Goal: Task Accomplishment & Management: Use online tool/utility

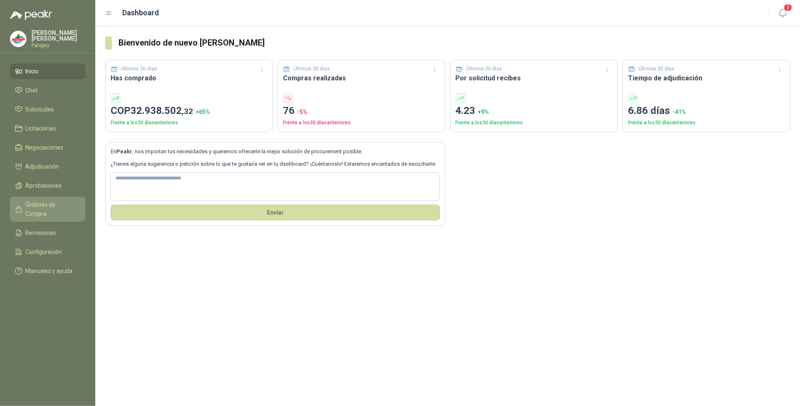
click at [77, 201] on li "Órdenes de Compra" at bounding box center [47, 209] width 65 height 18
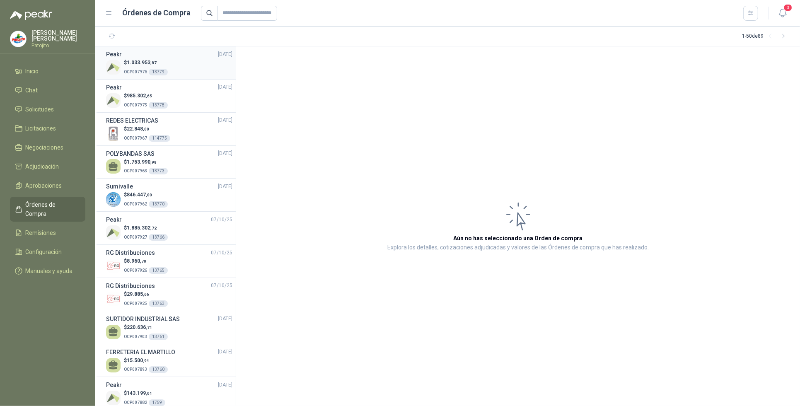
click at [201, 70] on div "$ 1.033.953 ,87 OCP007976 13779" at bounding box center [169, 67] width 126 height 17
click at [201, 69] on div "$ 1.033.953 ,87 OCP007976 13779" at bounding box center [169, 67] width 126 height 17
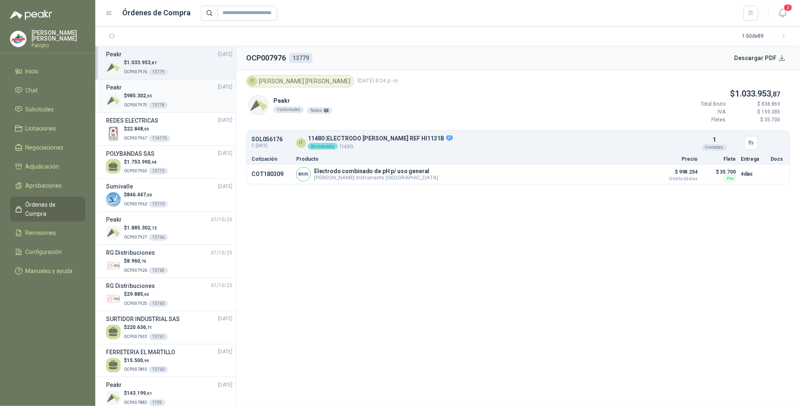
click at [184, 103] on div "$ 985.302 ,65 OCP007975 13778" at bounding box center [169, 100] width 126 height 17
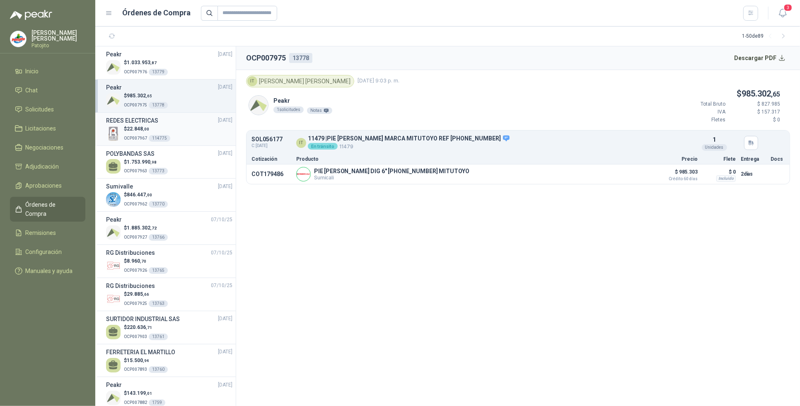
click at [186, 133] on div "$ 22.848 ,00 OCP007967 114775" at bounding box center [169, 133] width 126 height 17
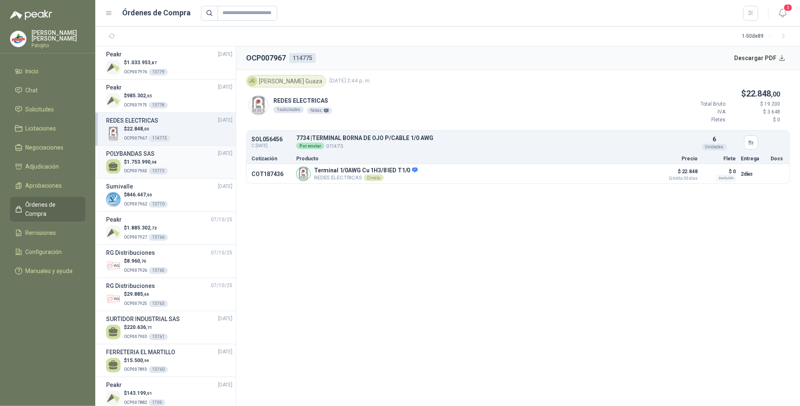
click at [174, 158] on div "$ 1.753.990 ,98 OCP007963 13773" at bounding box center [169, 166] width 126 height 17
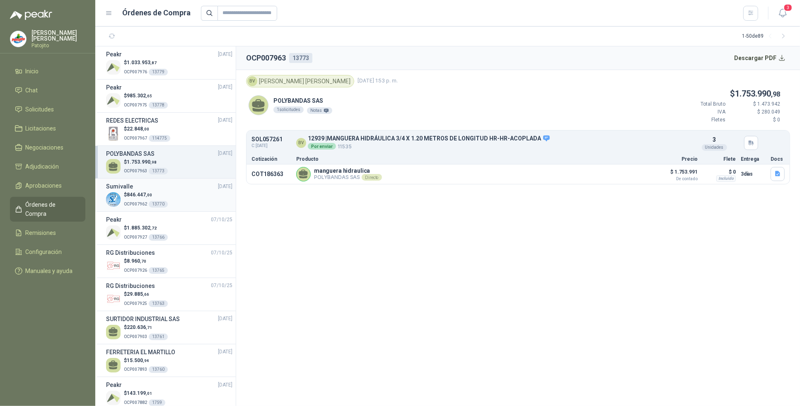
click at [179, 201] on div "$ 846.447 ,00 OCP007962 13770" at bounding box center [169, 199] width 126 height 17
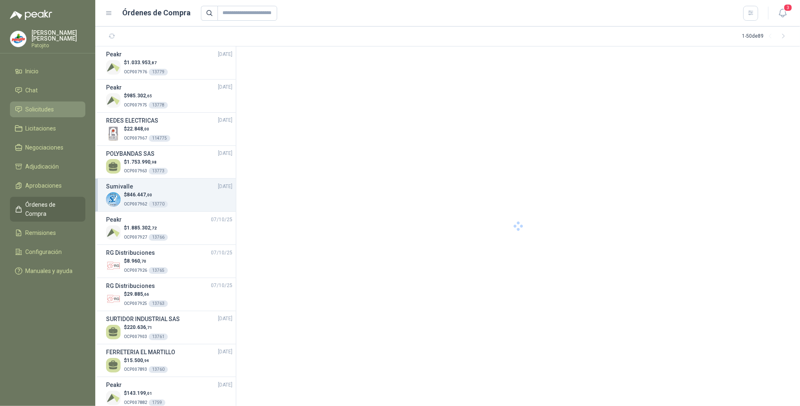
click at [73, 105] on li "Solicitudes" at bounding box center [47, 109] width 65 height 9
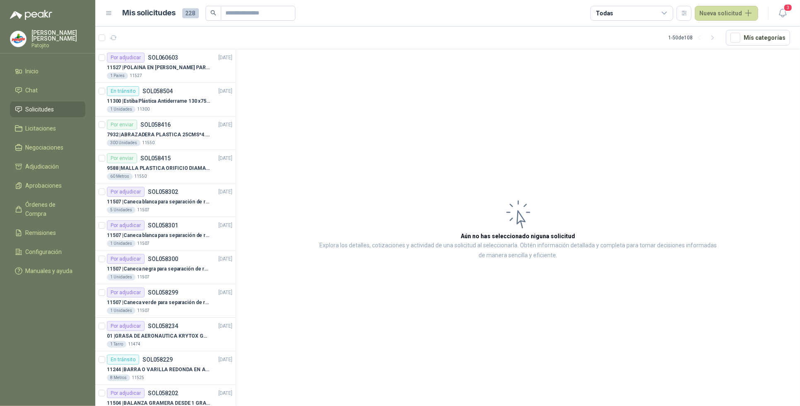
click at [668, 14] on icon at bounding box center [664, 13] width 7 height 7
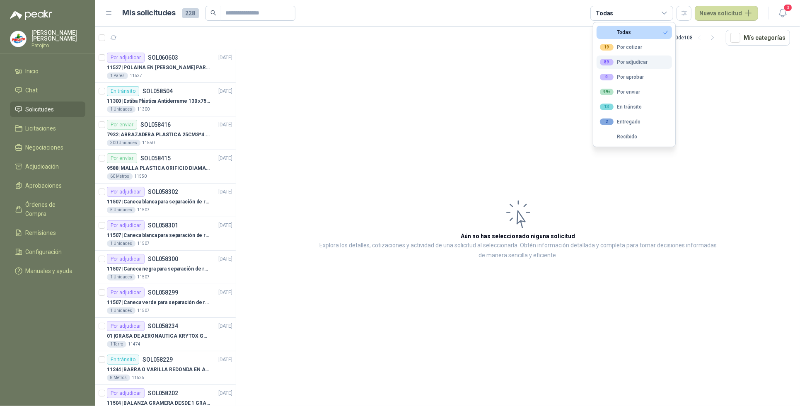
click at [649, 63] on button "89 Por adjudicar" at bounding box center [634, 62] width 75 height 13
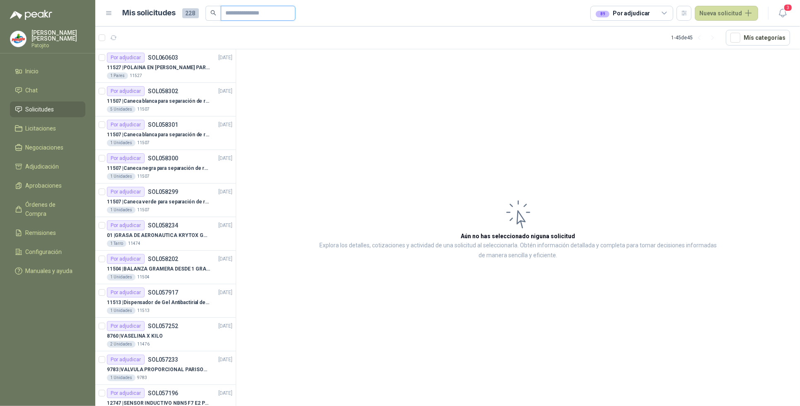
click at [235, 14] on input "text" at bounding box center [255, 13] width 58 height 14
type input "*****"
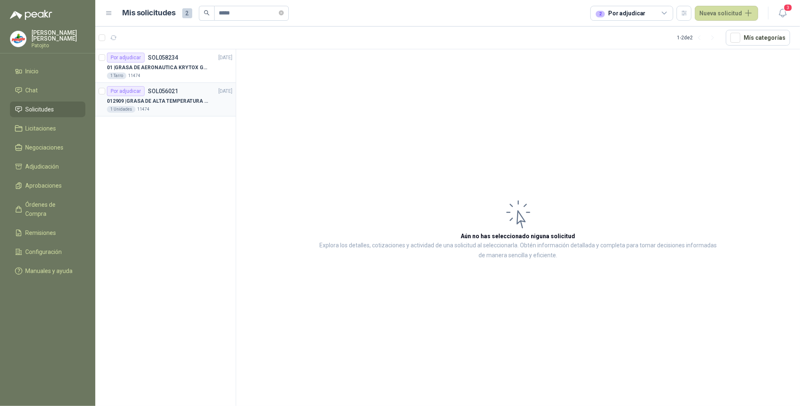
click at [191, 106] on div "1 Unidades 11474" at bounding box center [170, 109] width 126 height 7
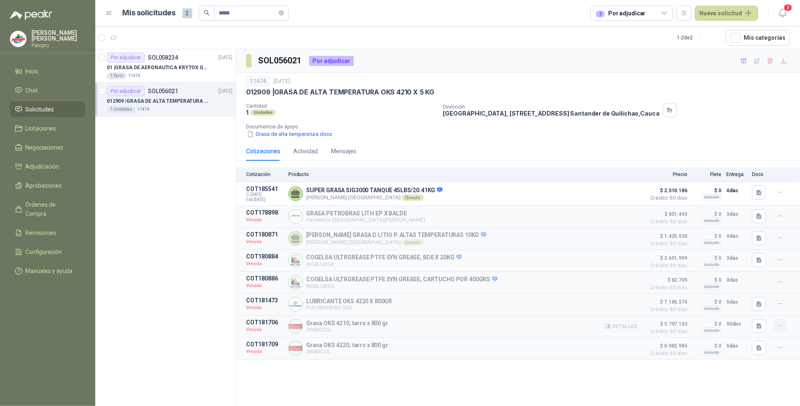
click at [780, 326] on icon "button" at bounding box center [780, 325] width 4 height 0
click at [772, 311] on button "Solicitar Recotización" at bounding box center [764, 311] width 66 height 13
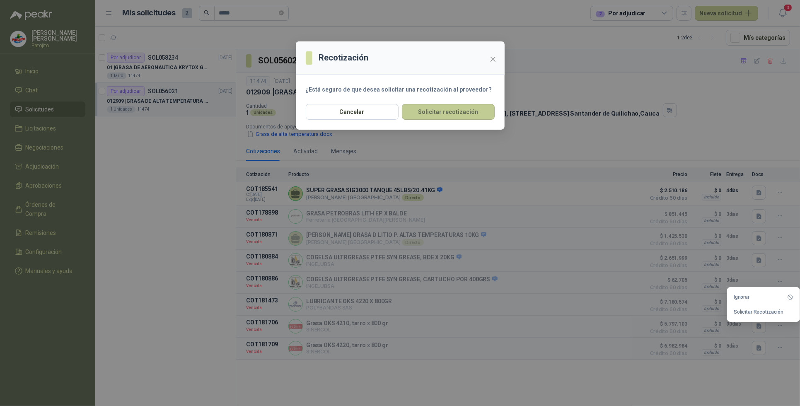
click at [479, 113] on button "Solicitar recotización" at bounding box center [448, 112] width 93 height 16
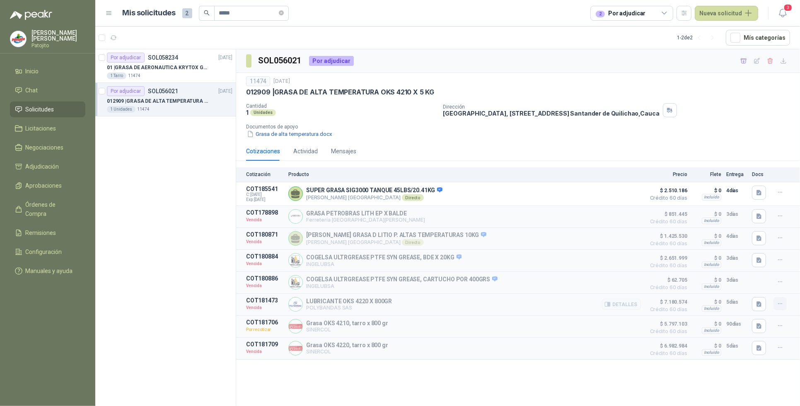
click at [777, 307] on icon "button" at bounding box center [780, 303] width 7 height 7
click at [767, 291] on button "Solicitar Recotización" at bounding box center [764, 289] width 66 height 13
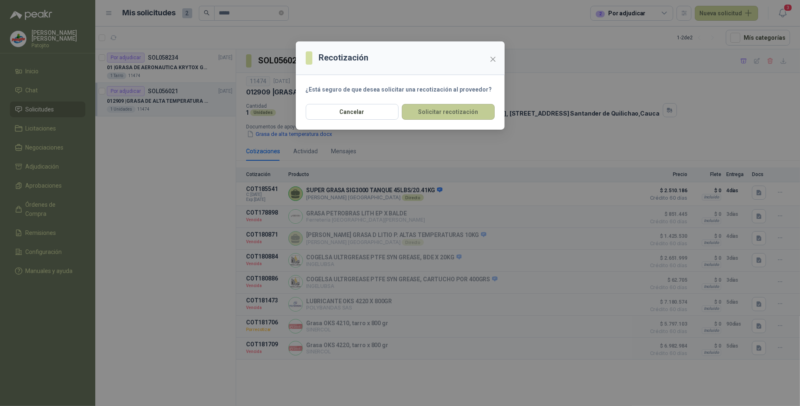
click at [461, 111] on button "Solicitar recotización" at bounding box center [448, 112] width 93 height 16
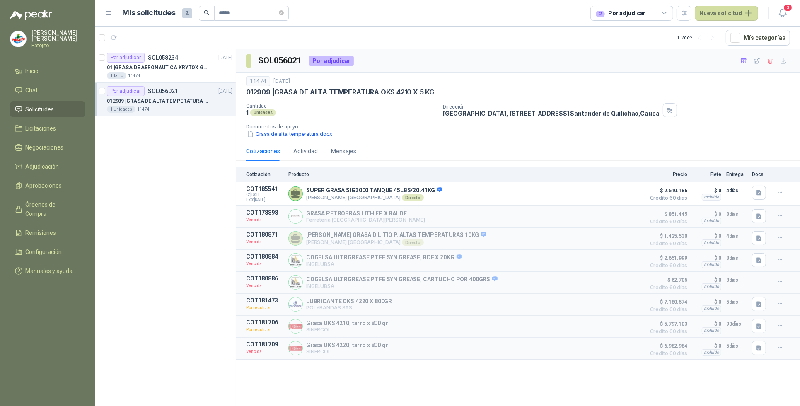
drag, startPoint x: 777, startPoint y: 353, endPoint x: 626, endPoint y: 400, distance: 158.2
click at [580, 402] on div "SOL056021 Por adjudicar 11474 [DATE] 012909 | GRASA DE ALTA TEMPERATURA OKS 421…" at bounding box center [518, 229] width 564 height 360
click at [784, 351] on icon "button" at bounding box center [780, 347] width 7 height 7
click at [763, 338] on button "Solicitar Recotización" at bounding box center [764, 334] width 66 height 13
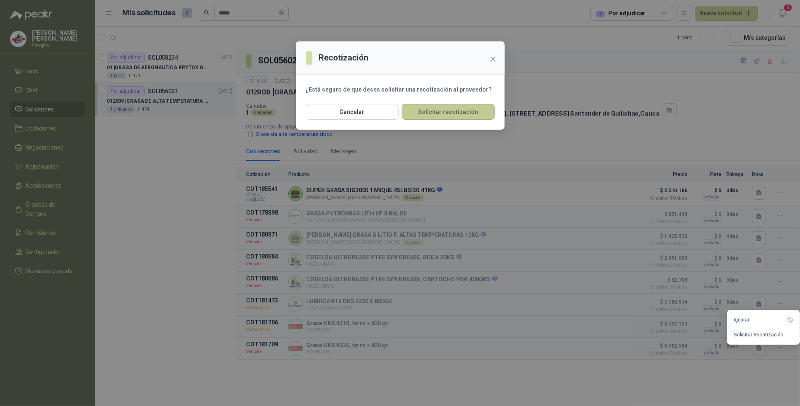
click at [449, 113] on button "Solicitar recotización" at bounding box center [448, 112] width 93 height 16
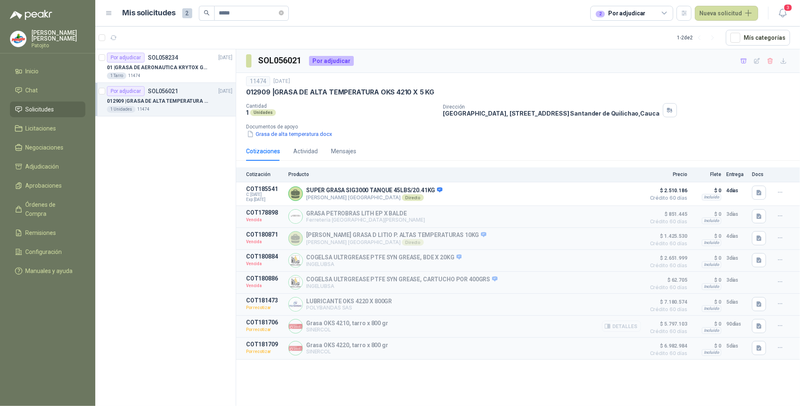
click at [615, 330] on button "Detalles" at bounding box center [621, 326] width 39 height 11
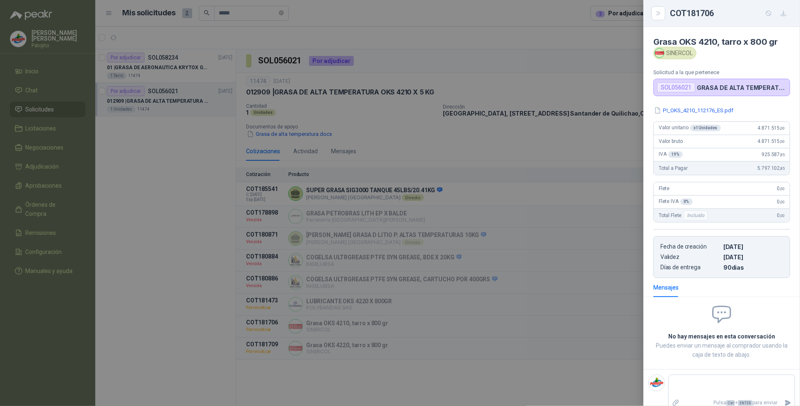
click at [547, 249] on div at bounding box center [400, 203] width 800 height 406
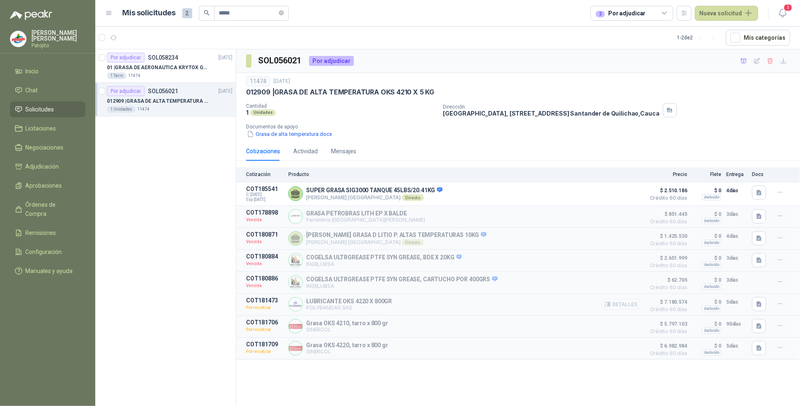
click at [631, 307] on button "Detalles" at bounding box center [621, 304] width 39 height 11
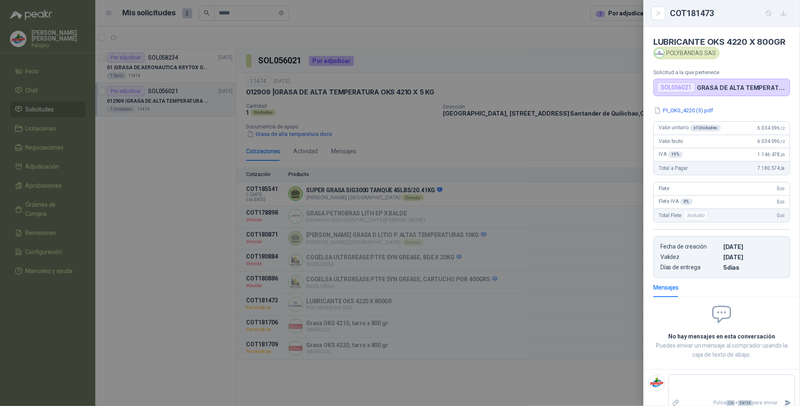
click at [587, 289] on div at bounding box center [400, 203] width 800 height 406
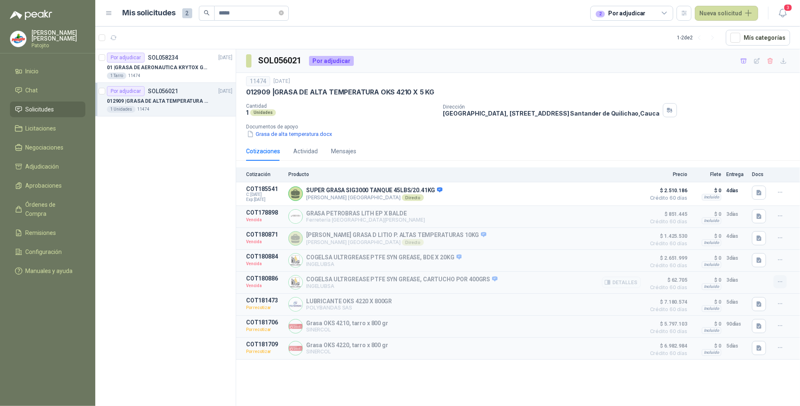
click at [781, 285] on icon "button" at bounding box center [780, 281] width 7 height 7
click at [757, 251] on button "Ignorar" at bounding box center [764, 251] width 66 height 13
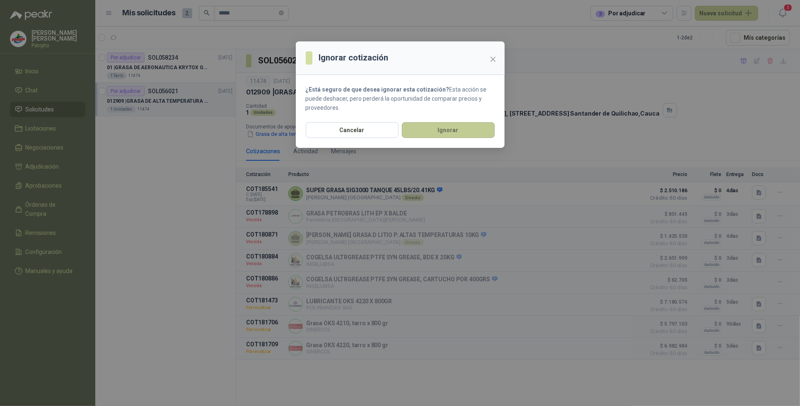
click at [450, 129] on button "Ignorar" at bounding box center [448, 130] width 93 height 16
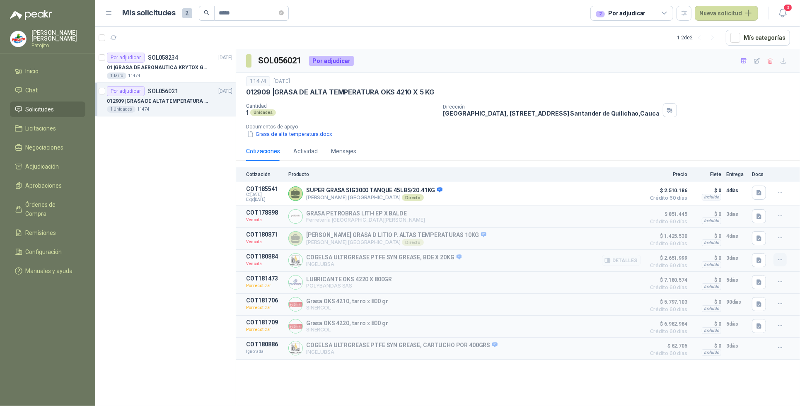
click at [777, 261] on icon "button" at bounding box center [780, 260] width 7 height 7
click at [757, 245] on button "Solicitar Recotización" at bounding box center [764, 243] width 66 height 13
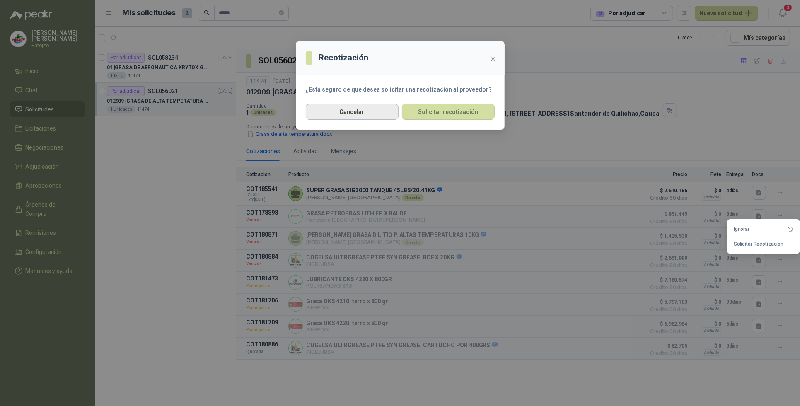
drag, startPoint x: 381, startPoint y: 110, endPoint x: 633, endPoint y: 168, distance: 258.1
click at [382, 110] on button "Cancelar" at bounding box center [352, 112] width 93 height 16
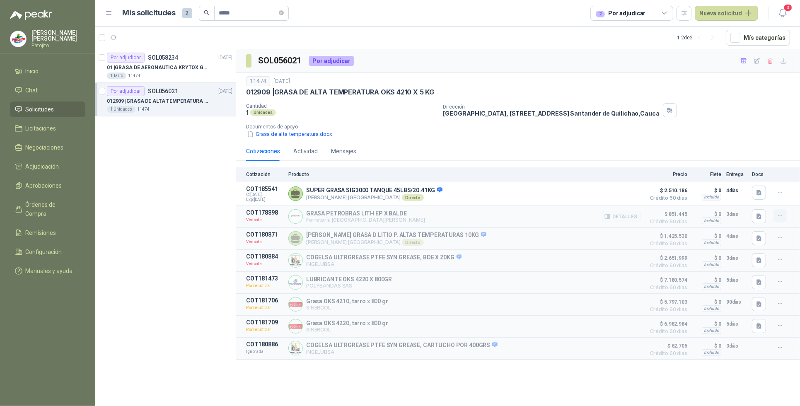
click at [780, 218] on icon "button" at bounding box center [780, 216] width 7 height 7
click at [760, 185] on button "Ignorar" at bounding box center [764, 183] width 66 height 13
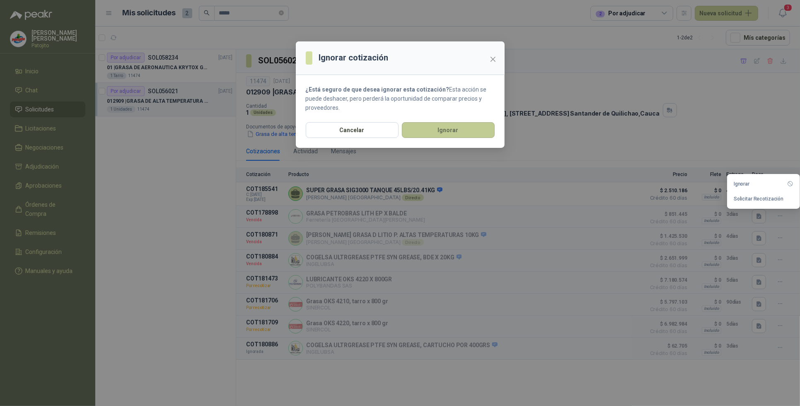
click at [461, 124] on button "Ignorar" at bounding box center [448, 130] width 93 height 16
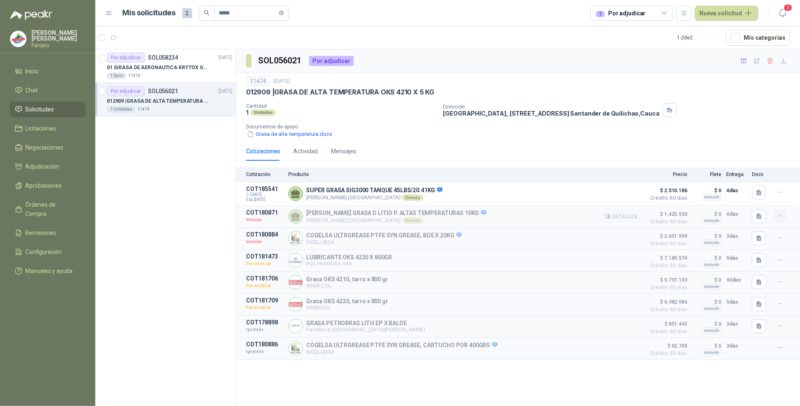
click at [780, 218] on icon "button" at bounding box center [780, 216] width 7 height 7
click at [761, 184] on button "Ignorar" at bounding box center [764, 183] width 66 height 13
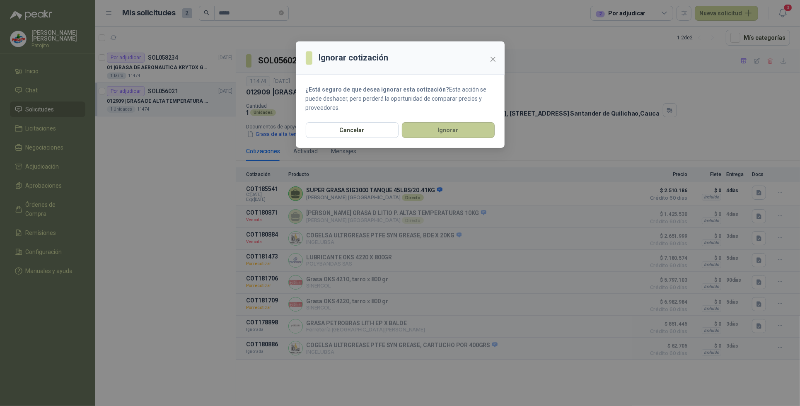
click at [452, 129] on button "Ignorar" at bounding box center [448, 130] width 93 height 16
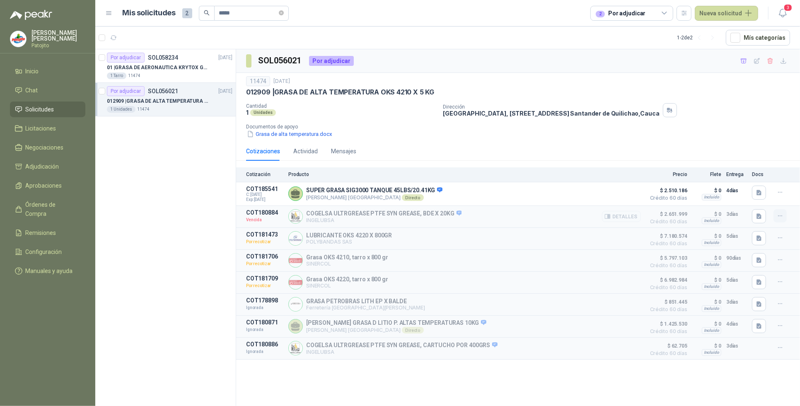
click at [779, 216] on icon "button" at bounding box center [780, 216] width 7 height 7
click at [759, 183] on button "Ignorar" at bounding box center [764, 183] width 66 height 13
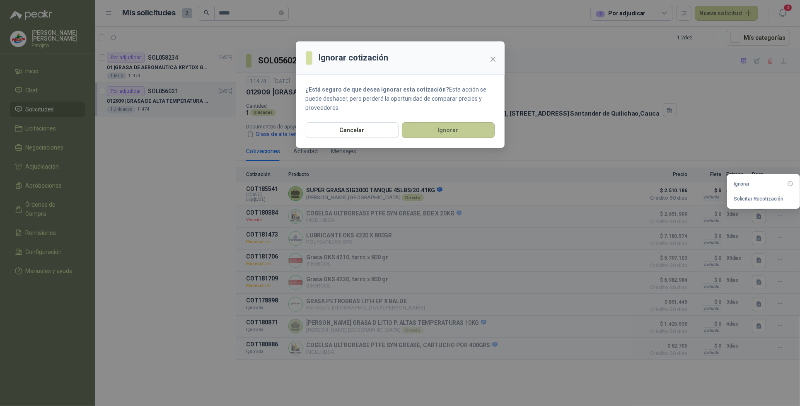
click at [473, 126] on button "Ignorar" at bounding box center [448, 130] width 93 height 16
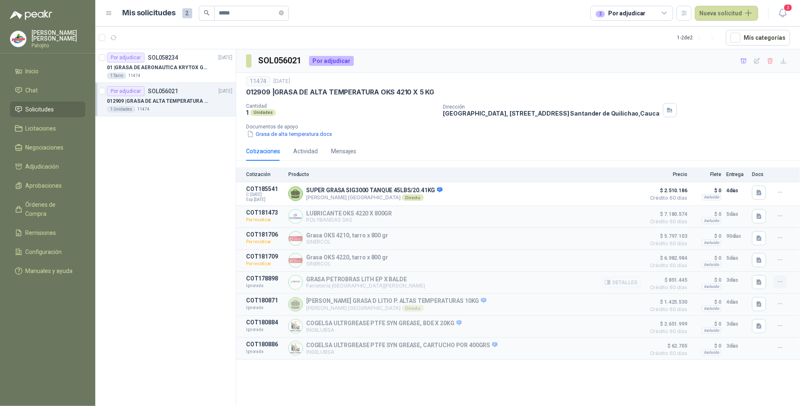
click at [781, 286] on icon "button" at bounding box center [780, 281] width 7 height 7
click at [535, 386] on div "SOL056021 Por adjudicar 11474 [DATE] 012909 | GRASA DE ALTA TEMPERATURA OKS 421…" at bounding box center [518, 229] width 564 height 360
click at [637, 242] on button "Detalles" at bounding box center [621, 238] width 39 height 11
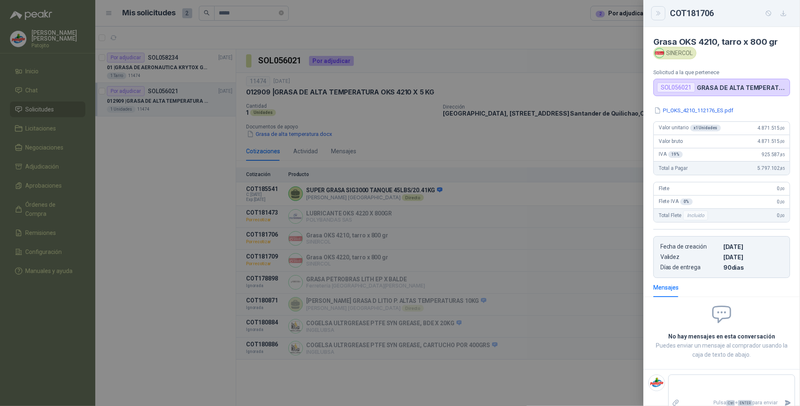
click at [657, 15] on icon "Close" at bounding box center [658, 13] width 4 height 4
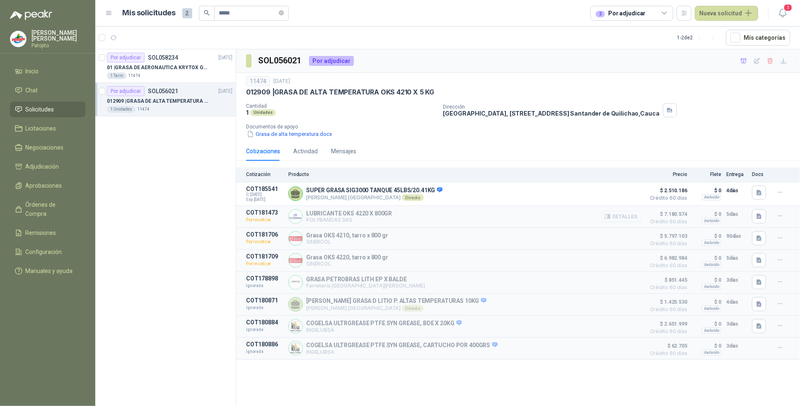
click at [615, 220] on button "Detalles" at bounding box center [621, 216] width 39 height 11
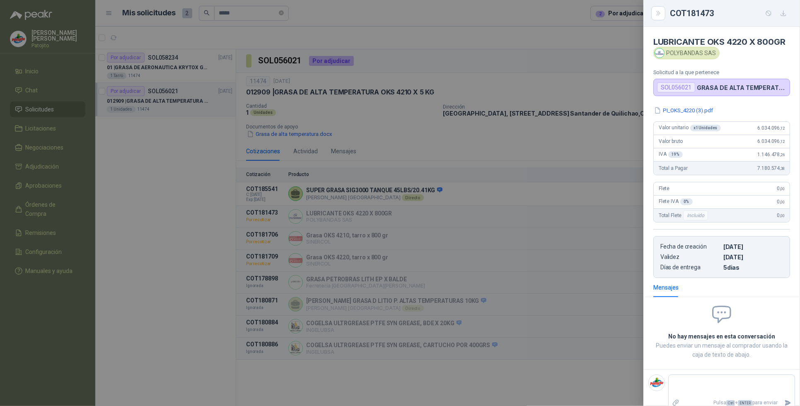
click at [595, 84] on div at bounding box center [400, 203] width 800 height 406
